Goal: Find specific page/section: Find specific page/section

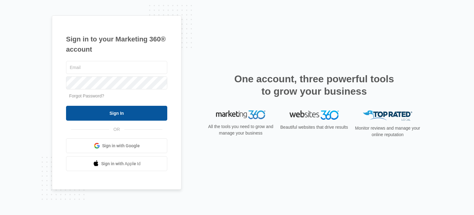
type input "[EMAIL_ADDRESS][PERSON_NAME][DOMAIN_NAME]"
click at [120, 114] on input "Sign In" at bounding box center [116, 113] width 101 height 15
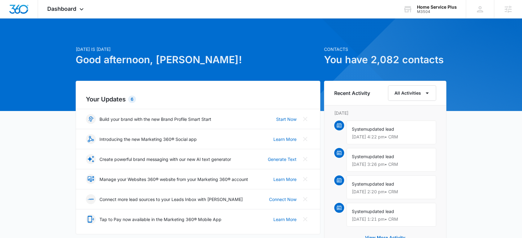
click at [432, 9] on div "Home Service Plus" at bounding box center [437, 7] width 40 height 5
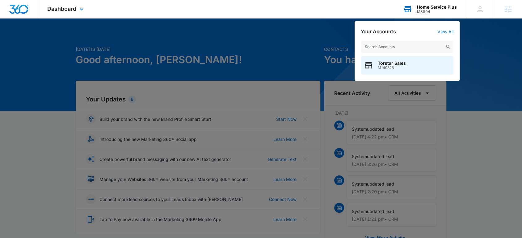
click at [396, 46] on input "text" at bounding box center [407, 47] width 93 height 12
type input "priority home service"
click at [397, 64] on span "Priority Home Services" at bounding box center [401, 63] width 49 height 5
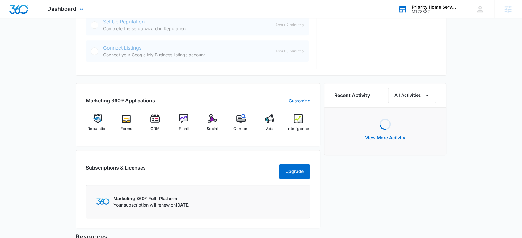
scroll to position [323, 0]
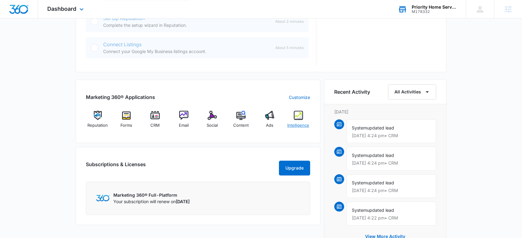
click at [297, 117] on img at bounding box center [298, 115] width 9 height 9
